Goal: Task Accomplishment & Management: Use online tool/utility

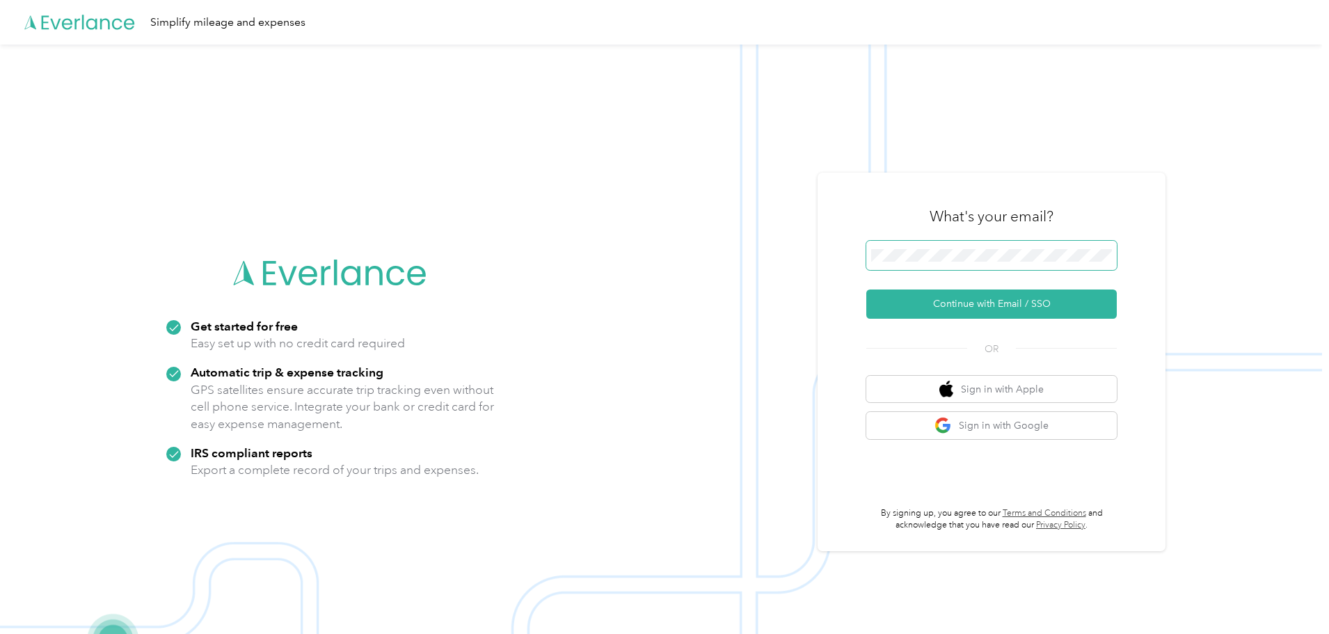
click at [966, 248] on span at bounding box center [991, 255] width 250 height 29
click at [996, 302] on button "Continue with Email / SSO" at bounding box center [991, 303] width 250 height 29
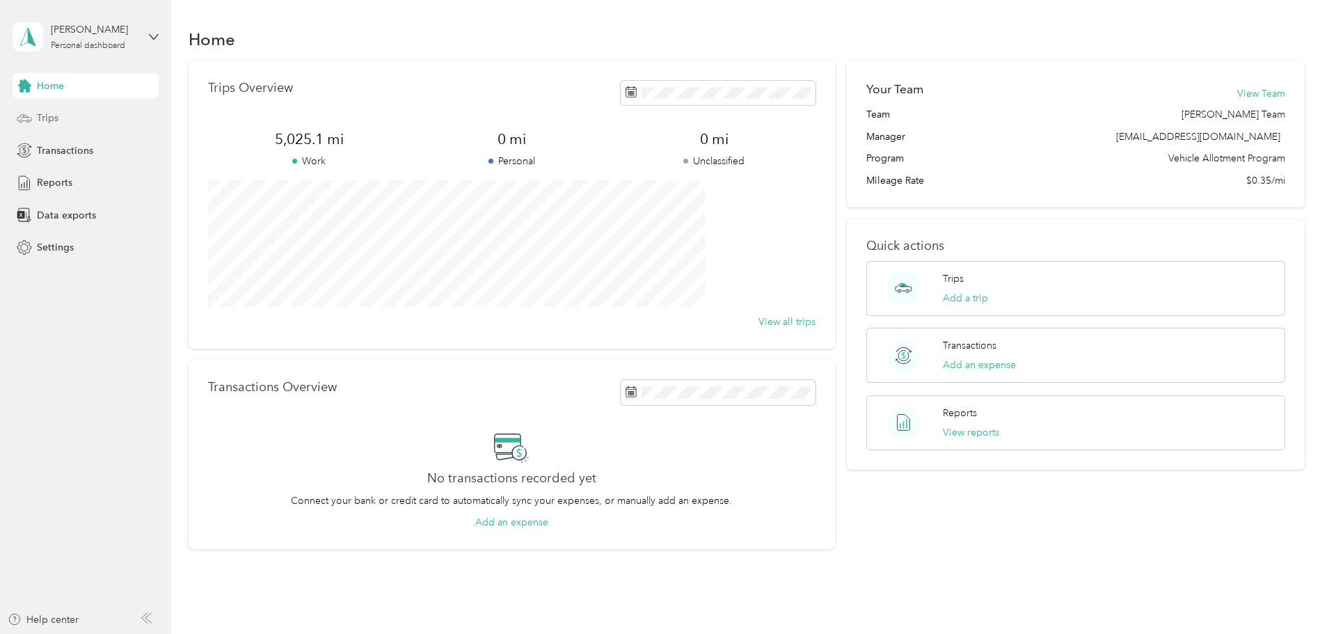
click at [49, 113] on span "Trips" at bounding box center [48, 118] width 22 height 15
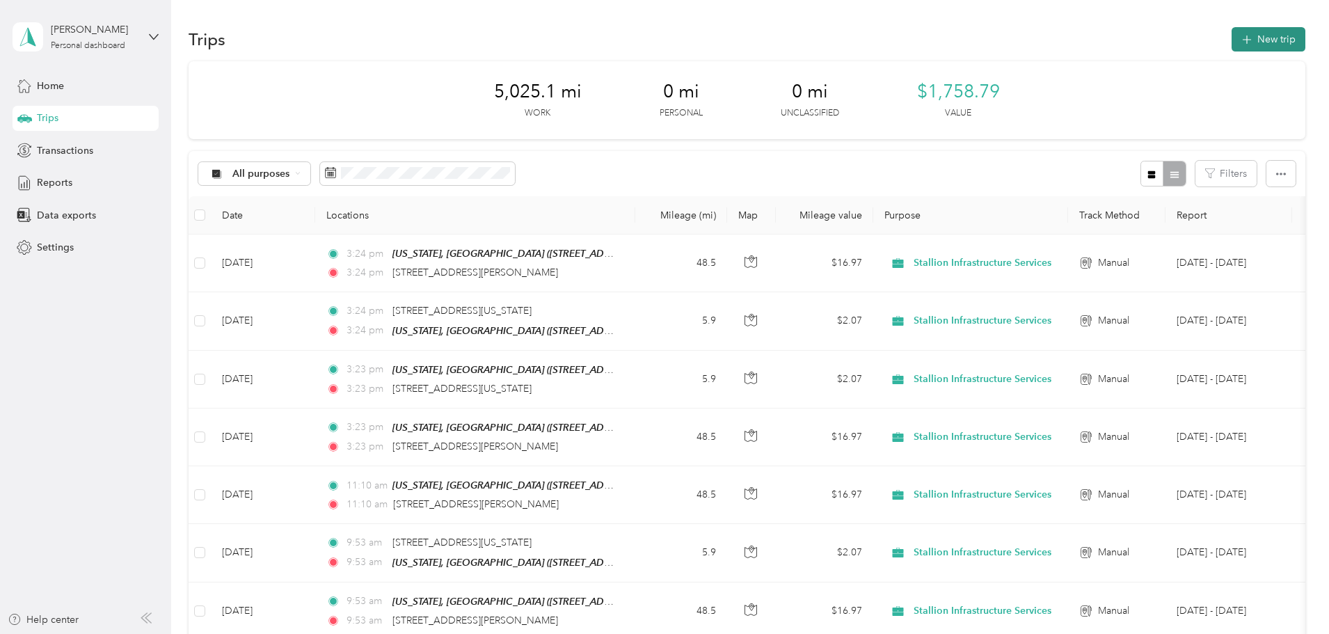
click at [1231, 48] on button "New trip" at bounding box center [1268, 39] width 74 height 24
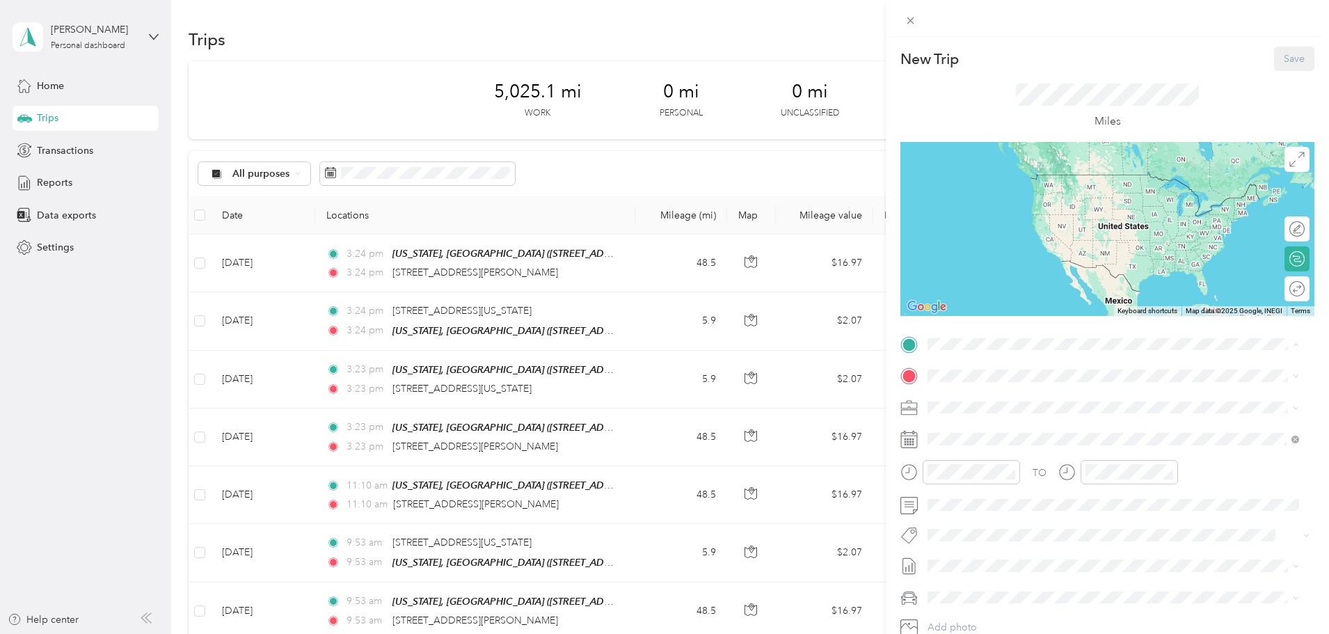
click at [1015, 400] on strong "[US_STATE], [GEOGRAPHIC_DATA]" at bounding box center [1083, 401] width 162 height 13
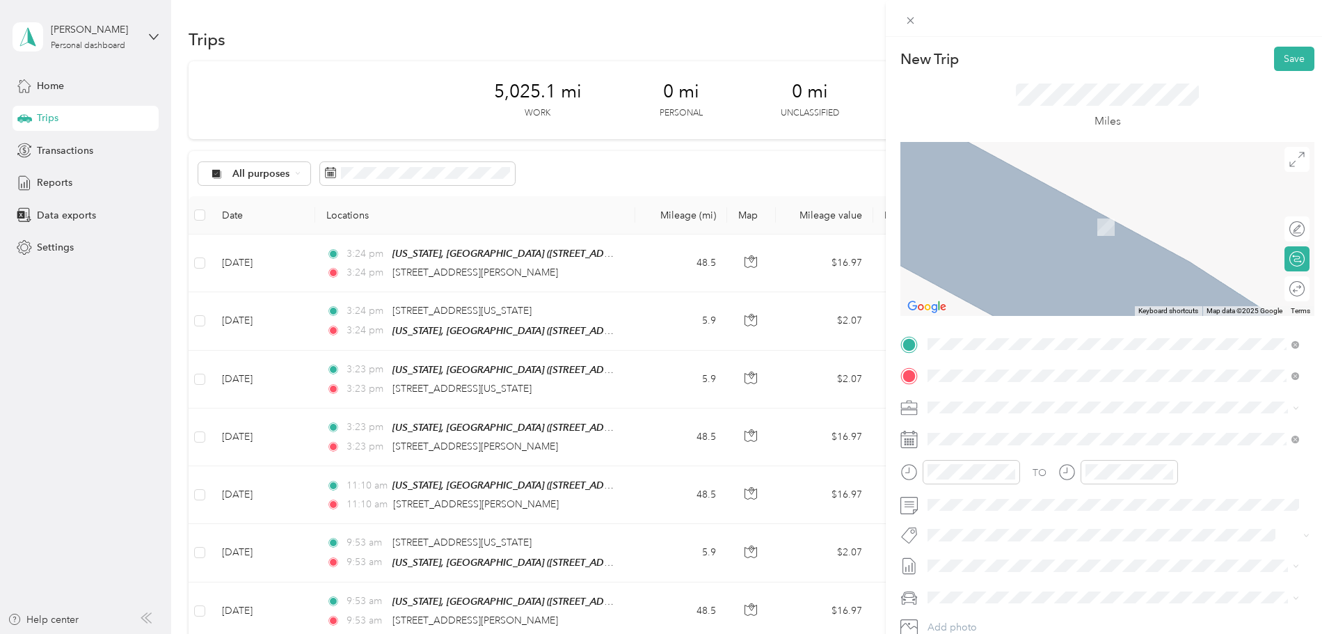
click at [1019, 432] on span "[STREET_ADDRESS][PERSON_NAME][US_STATE]" at bounding box center [1062, 426] width 216 height 13
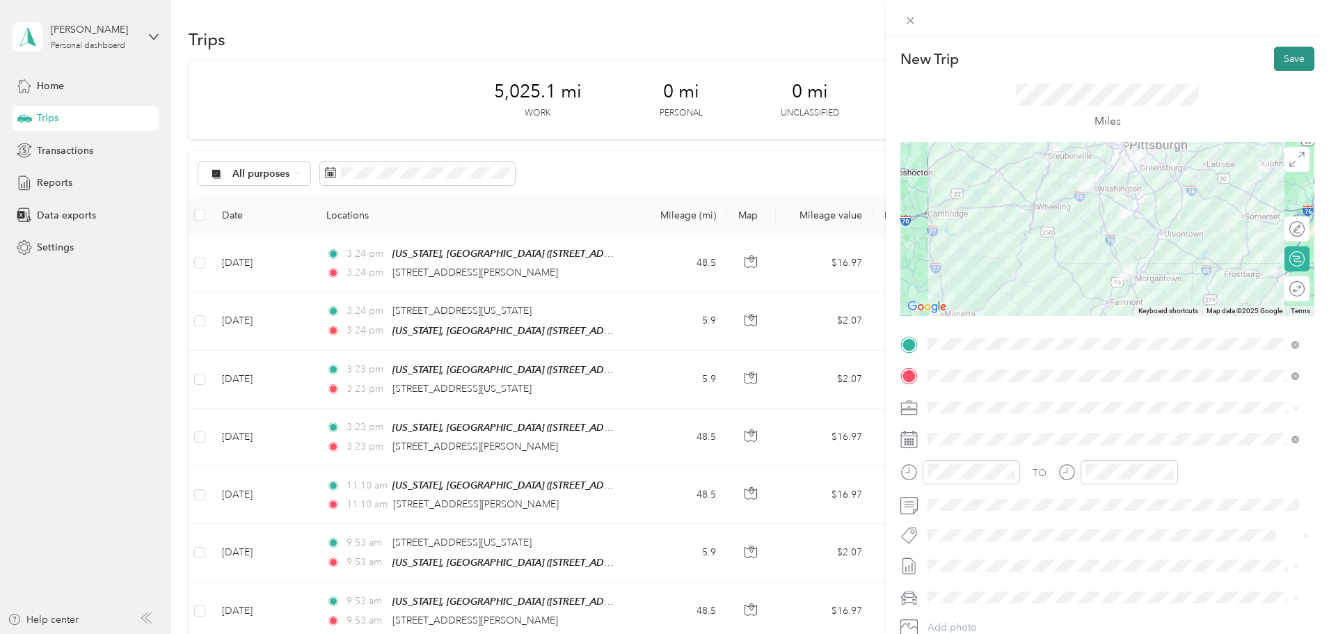
click at [1293, 63] on button "Save" at bounding box center [1294, 59] width 40 height 24
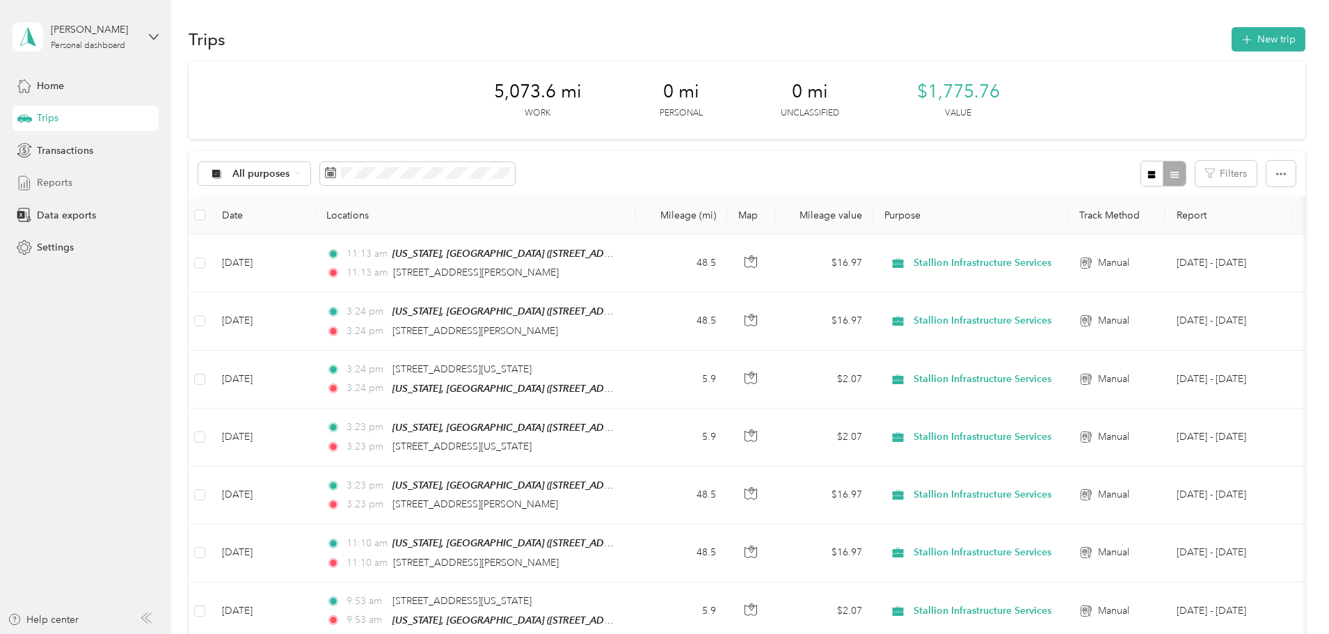
click at [83, 185] on div "Reports" at bounding box center [86, 182] width 146 height 25
